Goal: Transaction & Acquisition: Purchase product/service

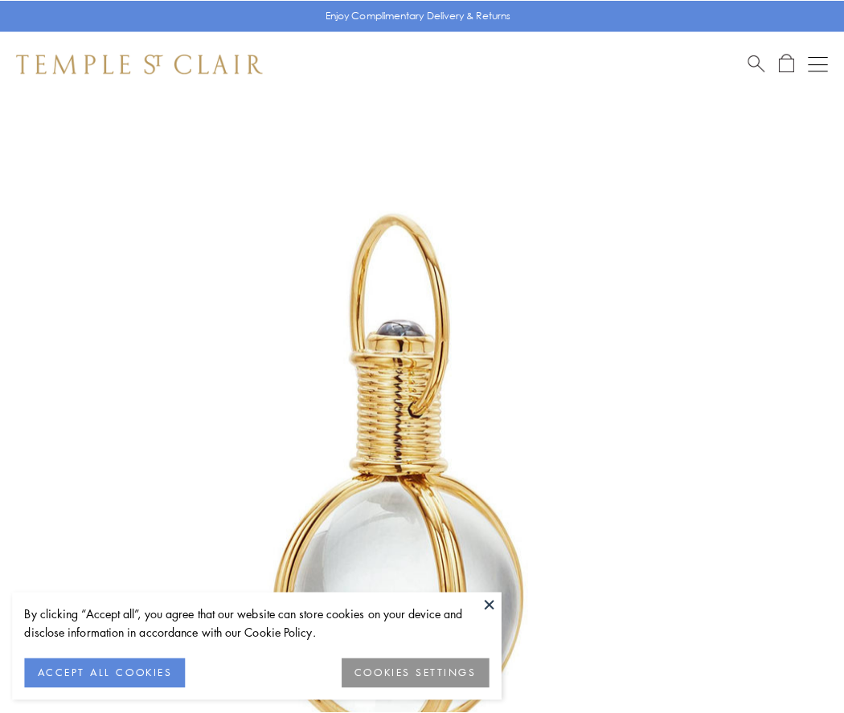
scroll to position [419, 0]
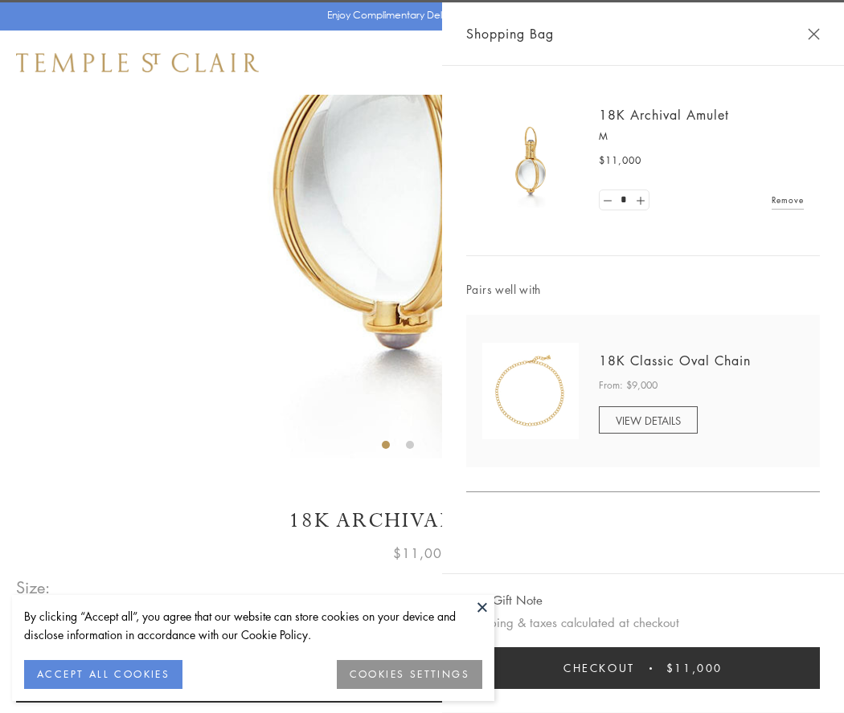
click at [643, 669] on button "Checkout $11,000" at bounding box center [643, 669] width 354 height 42
